Goal: Task Accomplishment & Management: Use online tool/utility

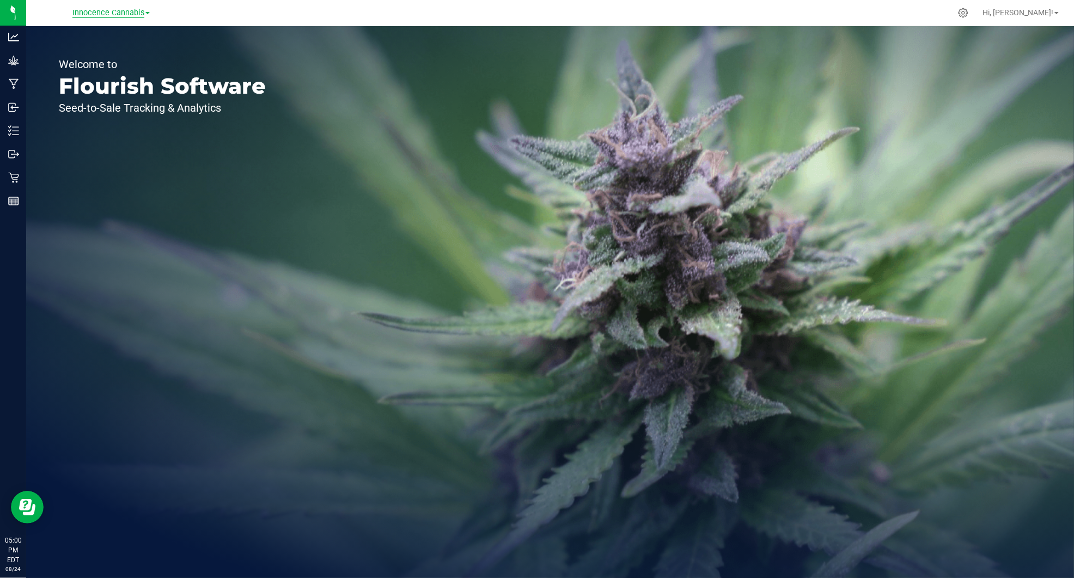
click at [137, 14] on span "Innocence Cannabis" at bounding box center [108, 13] width 72 height 10
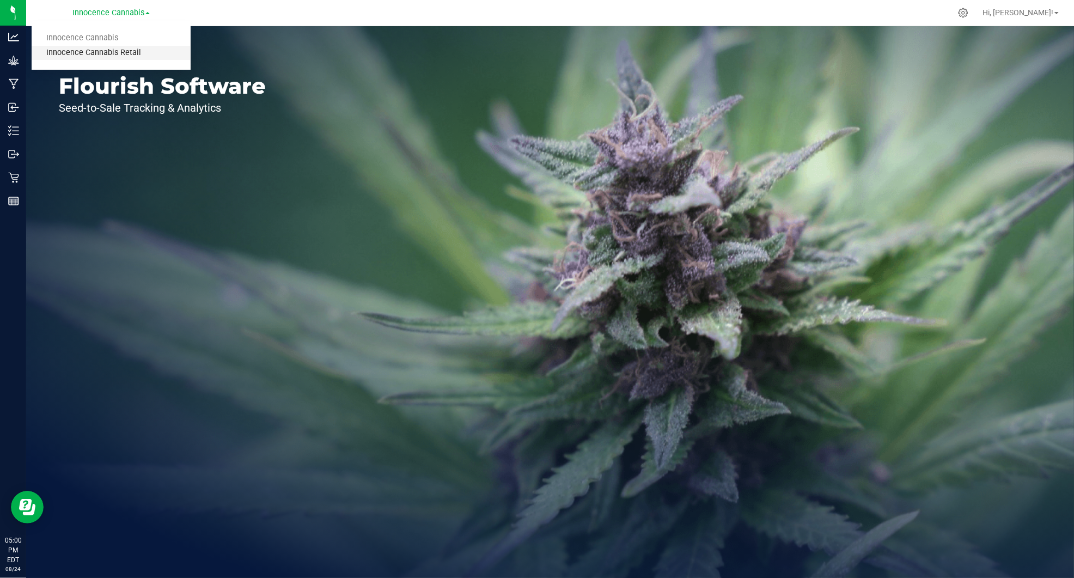
click at [133, 52] on link "Innocence Cannabis Retail" at bounding box center [111, 53] width 159 height 15
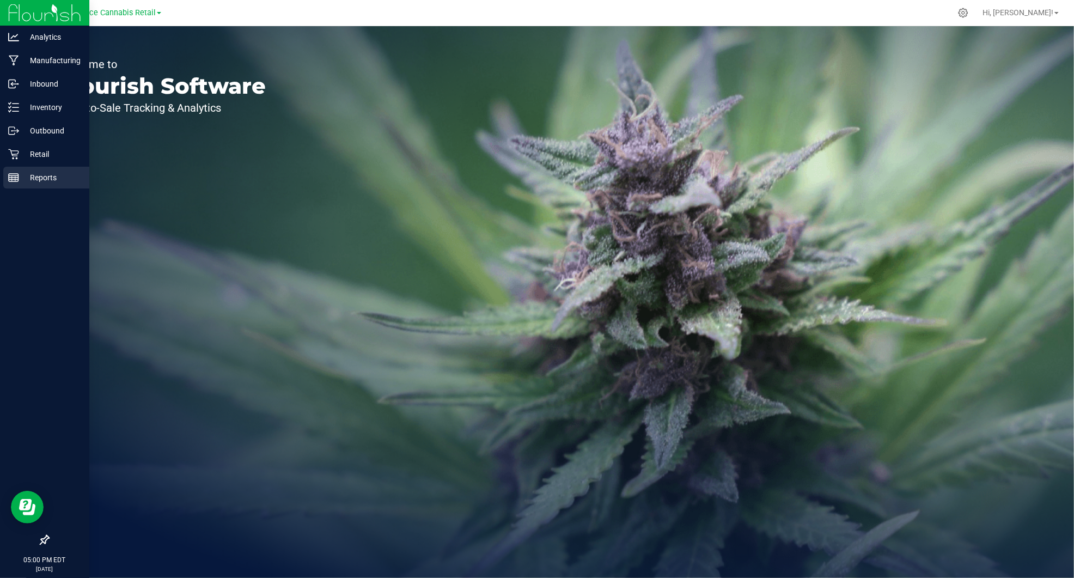
click at [13, 176] on icon at bounding box center [13, 177] width 11 height 11
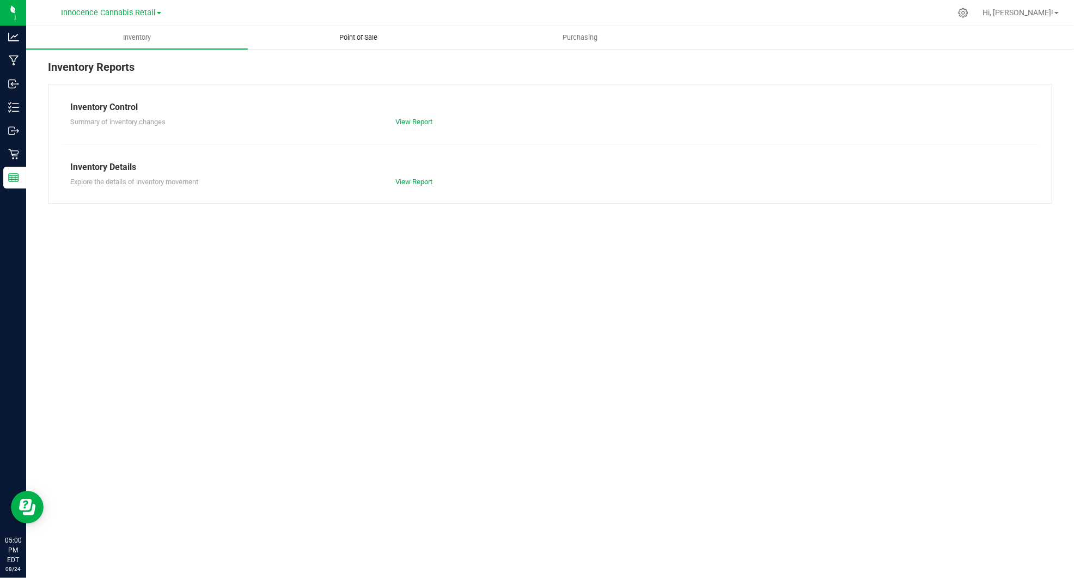
click at [347, 39] on span "Point of Sale" at bounding box center [359, 38] width 68 height 10
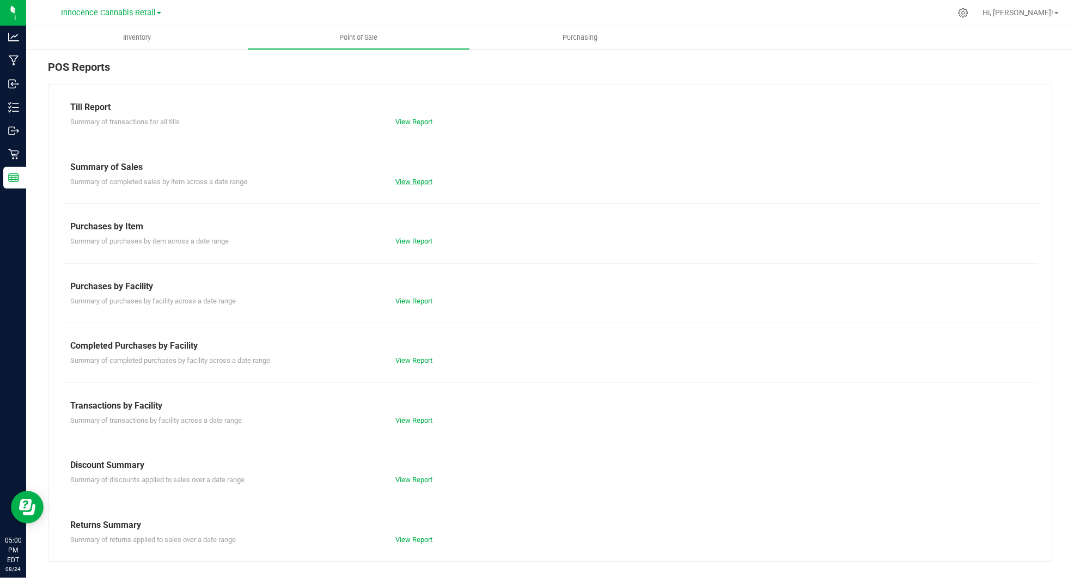
click at [409, 181] on link "View Report" at bounding box center [413, 182] width 37 height 8
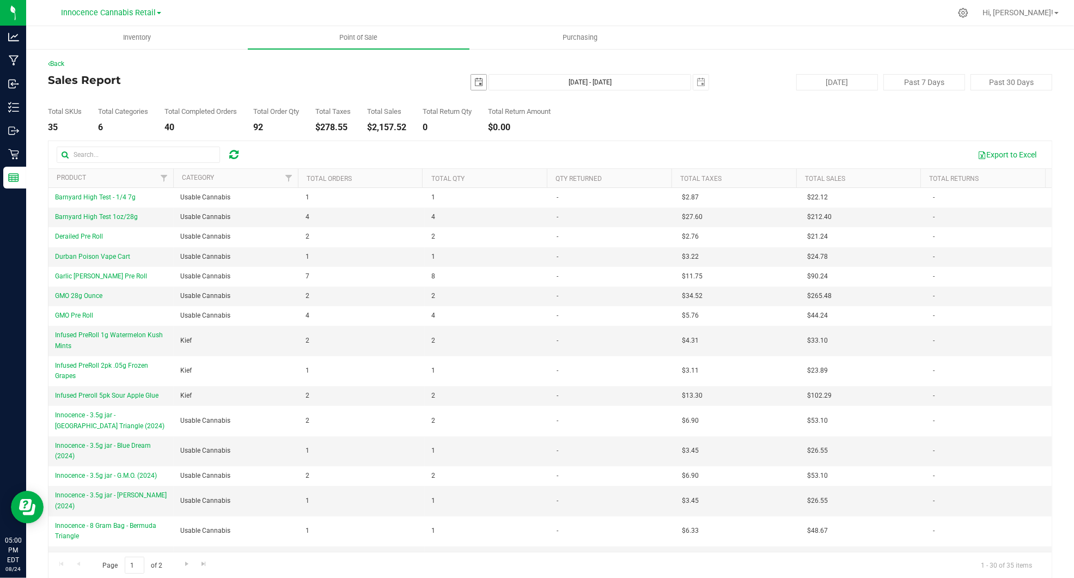
click at [474, 84] on span "select" at bounding box center [478, 82] width 9 height 9
click at [480, 194] on link "17" at bounding box center [476, 192] width 16 height 17
type input "[DATE]"
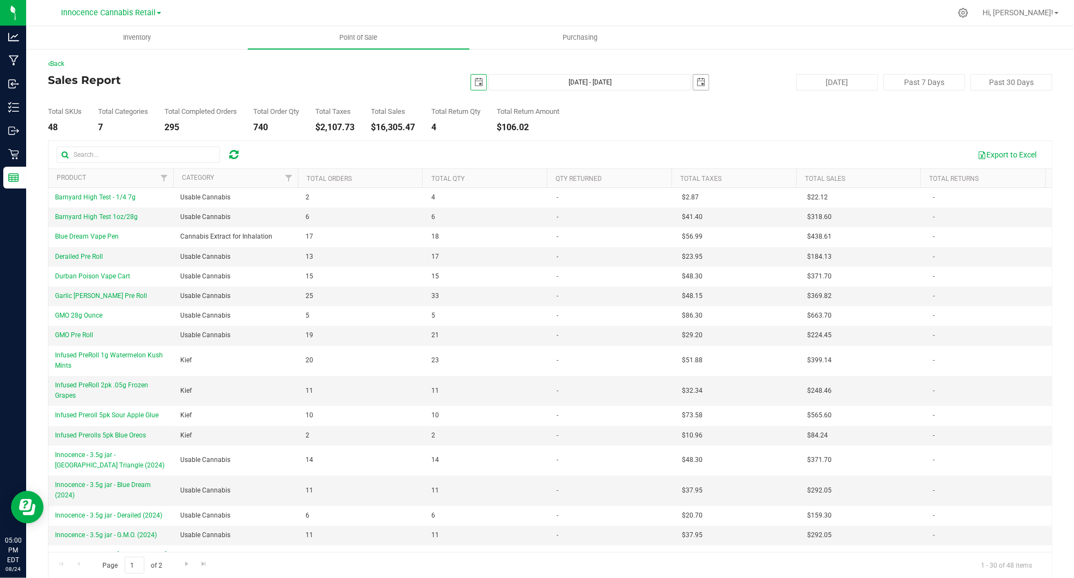
click at [698, 81] on span "select" at bounding box center [700, 82] width 9 height 9
click at [791, 188] on link "23" at bounding box center [794, 189] width 16 height 17
type input "[DATE] - [DATE]"
type input "[DATE]"
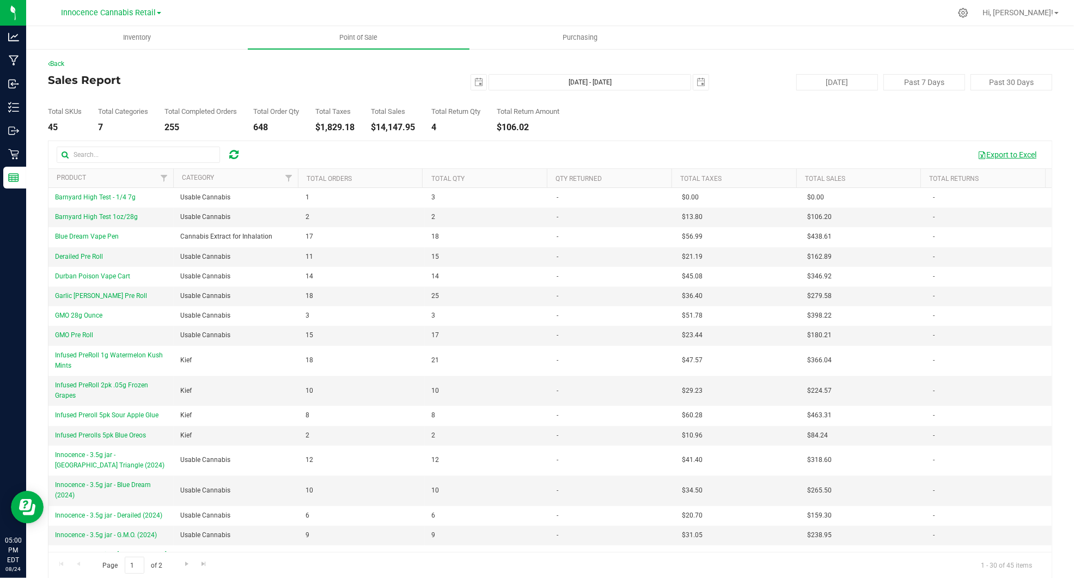
click at [998, 155] on button "Export to Excel" at bounding box center [1006, 154] width 73 height 19
